Goal: Check status

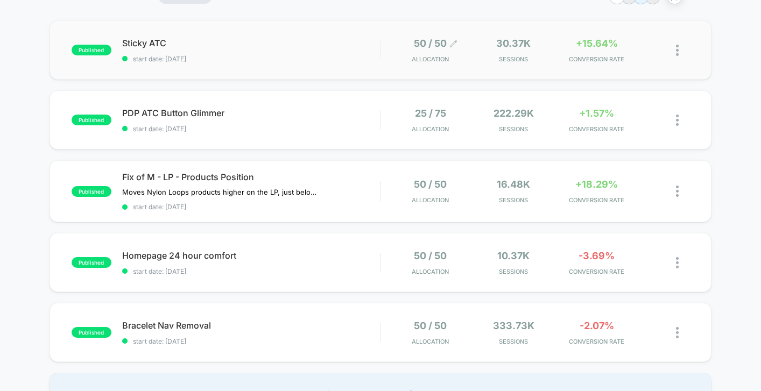
scroll to position [96, 0]
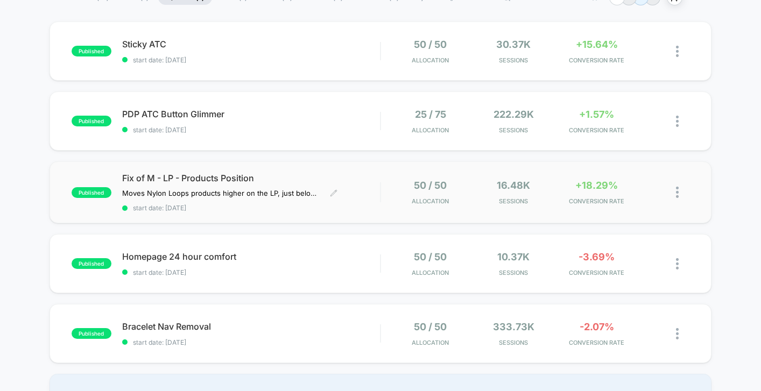
click at [376, 206] on span "start date: [DATE]" at bounding box center [251, 208] width 258 height 8
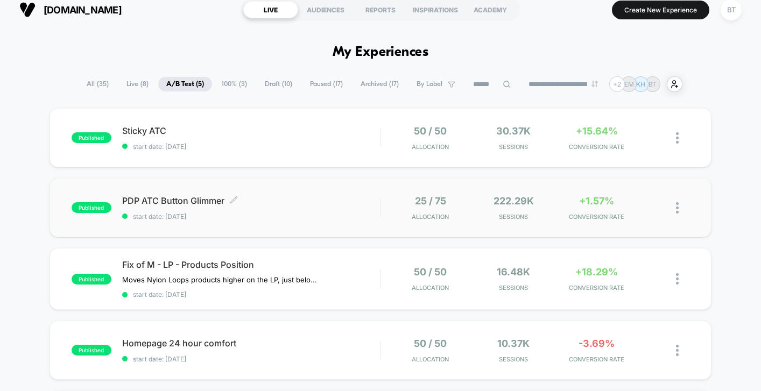
scroll to position [9, 0]
click at [330, 136] on span "Sticky ATC Click to edit experience details" at bounding box center [251, 131] width 258 height 11
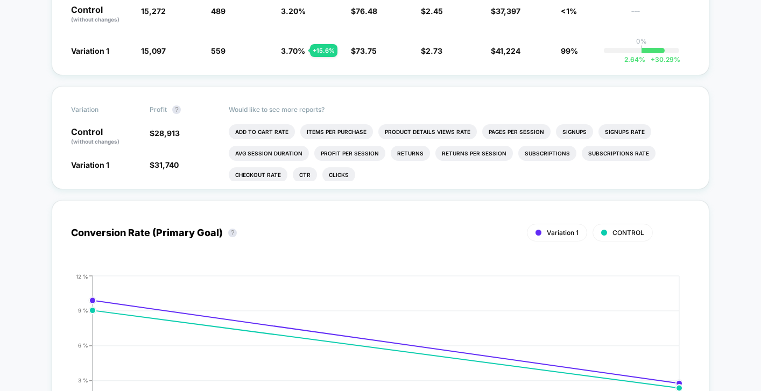
scroll to position [12, 0]
